Goal: Task Accomplishment & Management: Manage account settings

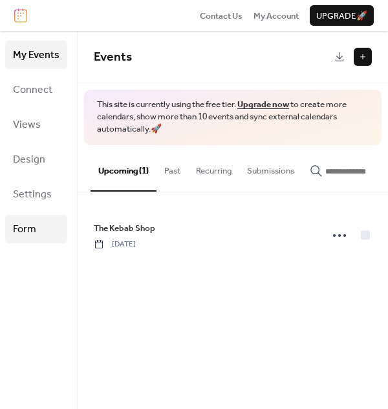
click at [25, 238] on span "Form" at bounding box center [24, 230] width 23 height 21
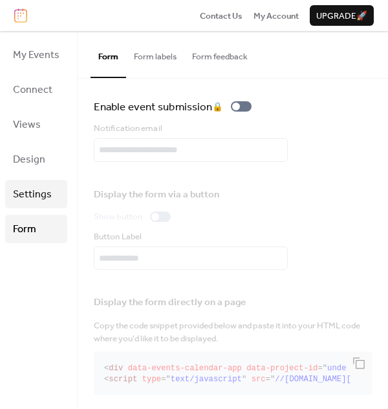
click at [26, 192] on span "Settings" at bounding box center [32, 195] width 39 height 21
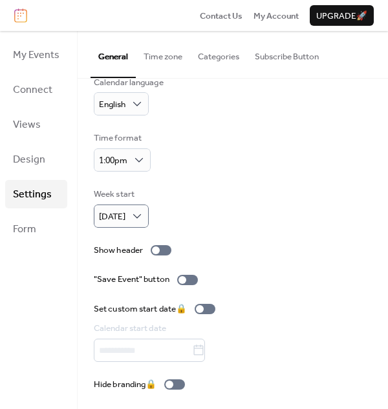
scroll to position [79, 0]
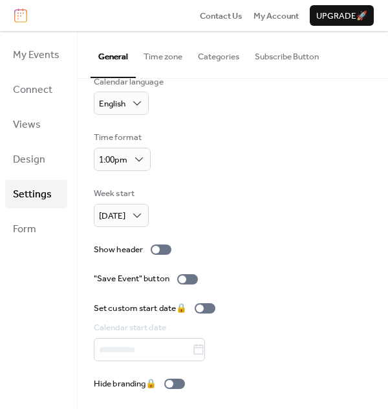
click at [305, 50] on button "Subscribe Button" at bounding box center [286, 53] width 79 height 45
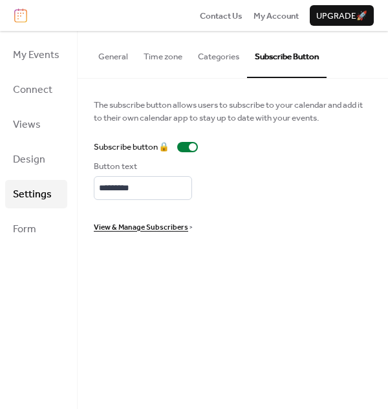
click at [212, 60] on button "Categories" at bounding box center [218, 53] width 57 height 45
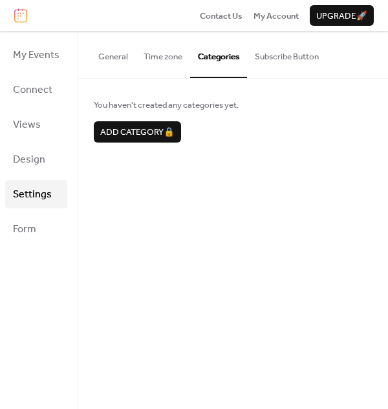
click at [154, 55] on button "Time zone" at bounding box center [163, 53] width 54 height 45
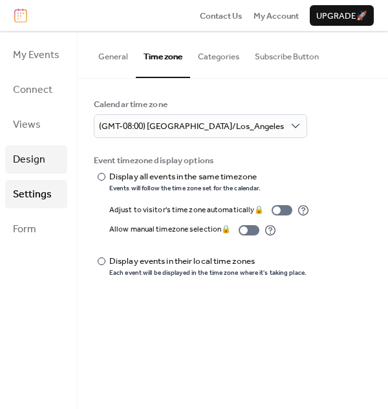
click at [23, 161] on span "Design" at bounding box center [29, 160] width 32 height 21
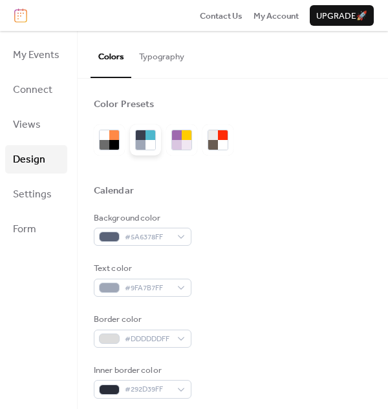
click at [152, 136] on div at bounding box center [150, 135] width 10 height 10
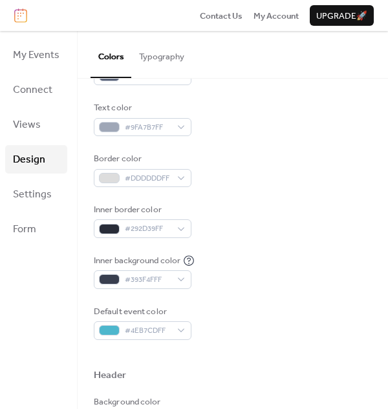
scroll to position [404, 0]
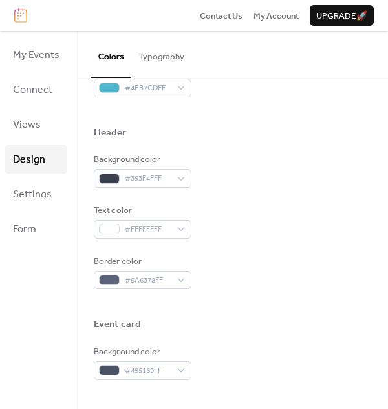
click at [161, 62] on button "Typography" at bounding box center [161, 53] width 61 height 45
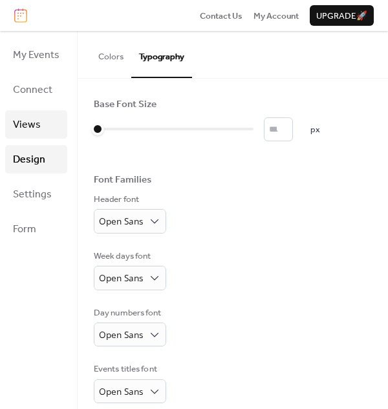
click at [24, 123] on span "Views" at bounding box center [27, 125] width 28 height 21
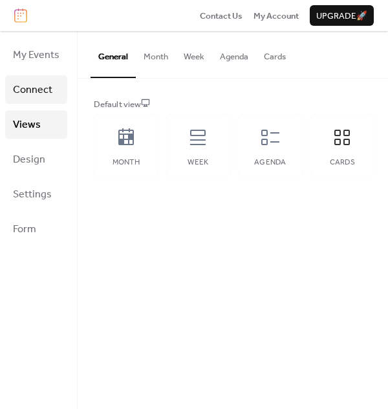
click at [25, 89] on span "Connect" at bounding box center [32, 90] width 39 height 21
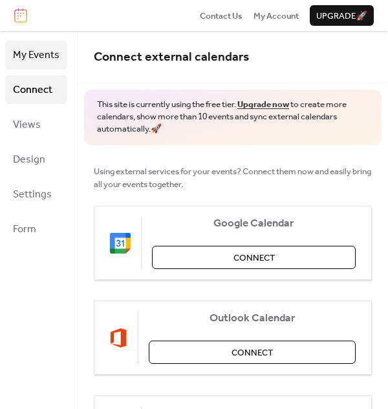
click at [32, 53] on span "My Events" at bounding box center [36, 55] width 47 height 21
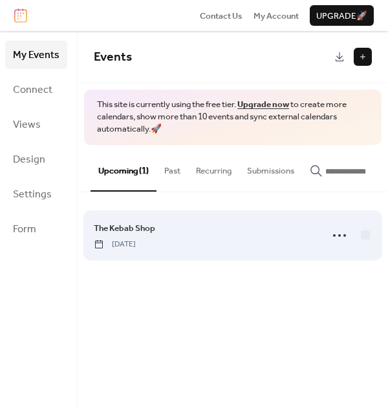
click at [136, 245] on span "[DATE]" at bounding box center [115, 245] width 42 height 12
click at [335, 237] on circle at bounding box center [334, 235] width 3 height 3
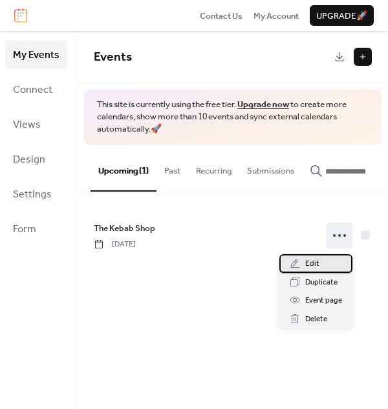
click at [300, 268] on div "Edit" at bounding box center [315, 263] width 73 height 18
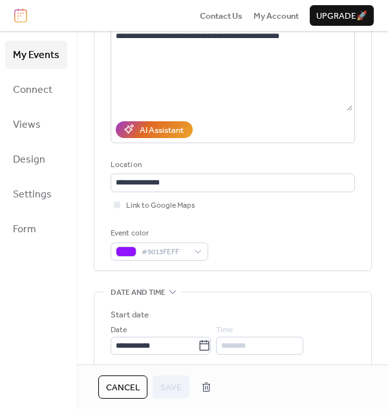
scroll to position [242, 0]
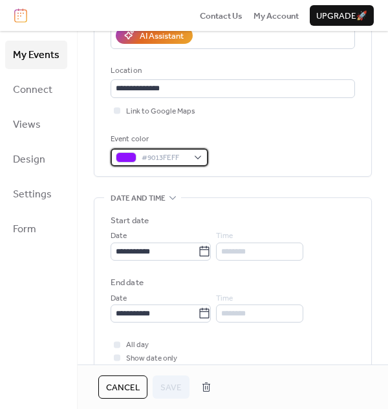
click at [198, 157] on div "#9013FEFF" at bounding box center [159, 158] width 98 height 18
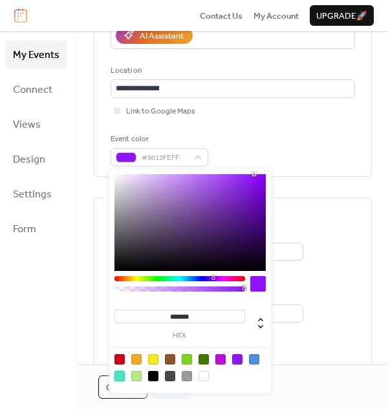
click at [119, 373] on div at bounding box center [119, 376] width 10 height 10
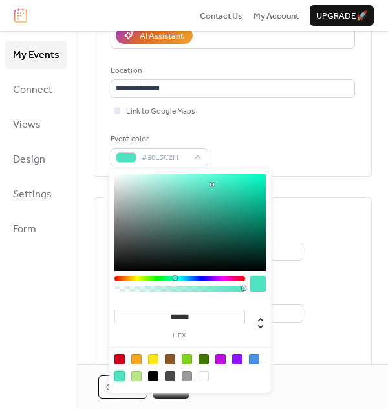
click at [253, 357] on div at bounding box center [254, 360] width 10 height 10
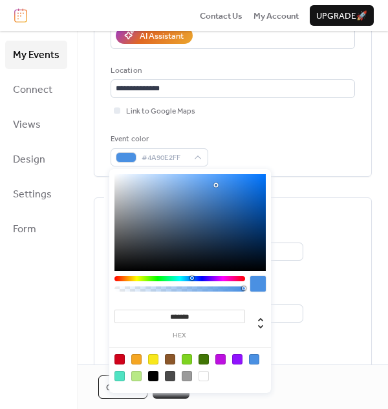
click at [204, 373] on div at bounding box center [203, 376] width 10 height 10
type input "*******"
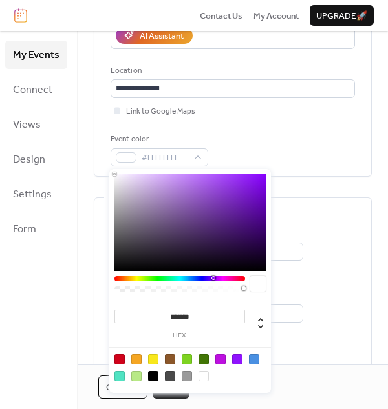
click at [249, 132] on div "**********" at bounding box center [232, 21] width 244 height 289
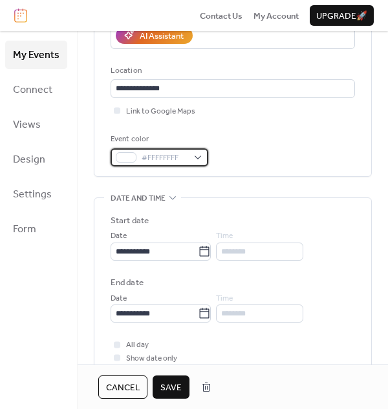
click at [169, 156] on span "#FFFFFFFF" at bounding box center [164, 158] width 46 height 13
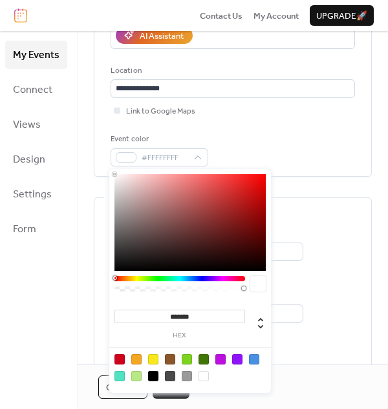
drag, startPoint x: 208, startPoint y: 316, endPoint x: 136, endPoint y: 317, distance: 71.7
click at [136, 317] on input "*******" at bounding box center [179, 317] width 130 height 14
click at [310, 136] on div "Event color #FFFFFFFF" at bounding box center [232, 150] width 244 height 34
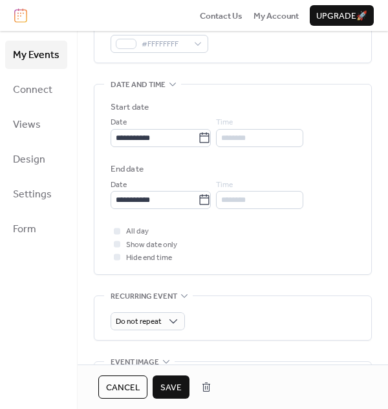
scroll to position [484, 0]
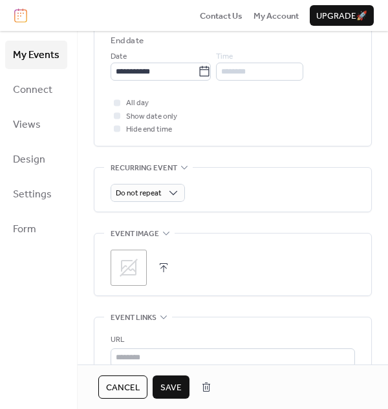
click at [166, 388] on span "Save" at bounding box center [170, 388] width 21 height 13
